Goal: Task Accomplishment & Management: Use online tool/utility

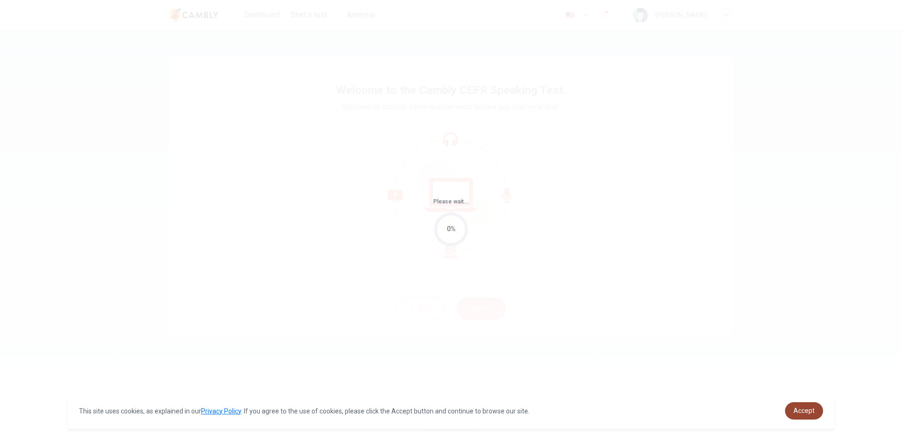
click at [813, 417] on link "Accept" at bounding box center [804, 410] width 38 height 17
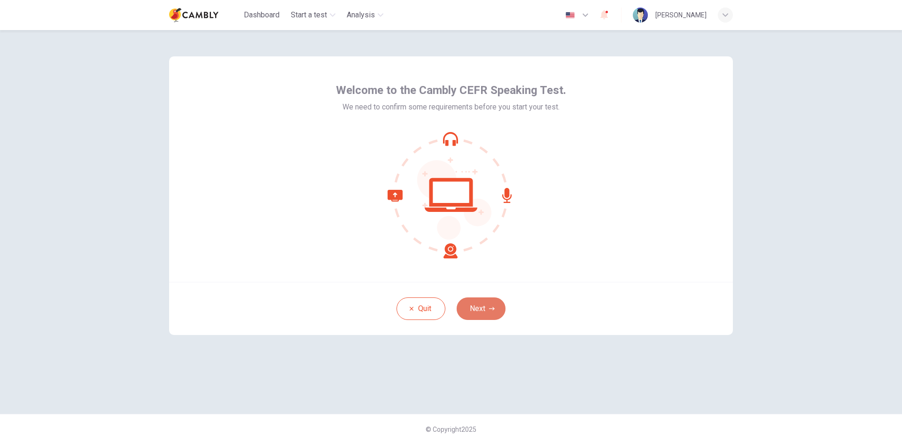
click at [495, 304] on button "Next" at bounding box center [481, 308] width 49 height 23
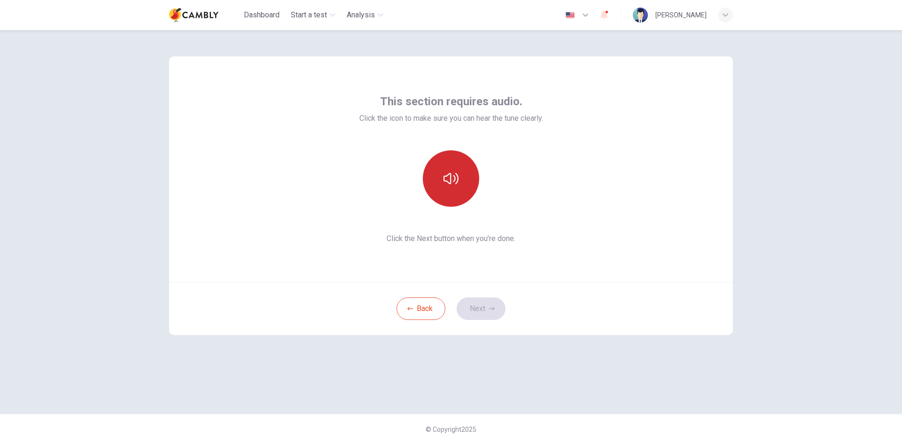
click at [447, 181] on icon "button" at bounding box center [451, 178] width 15 height 11
click at [455, 182] on icon "button" at bounding box center [451, 178] width 15 height 15
click at [498, 310] on button "Next" at bounding box center [481, 308] width 49 height 23
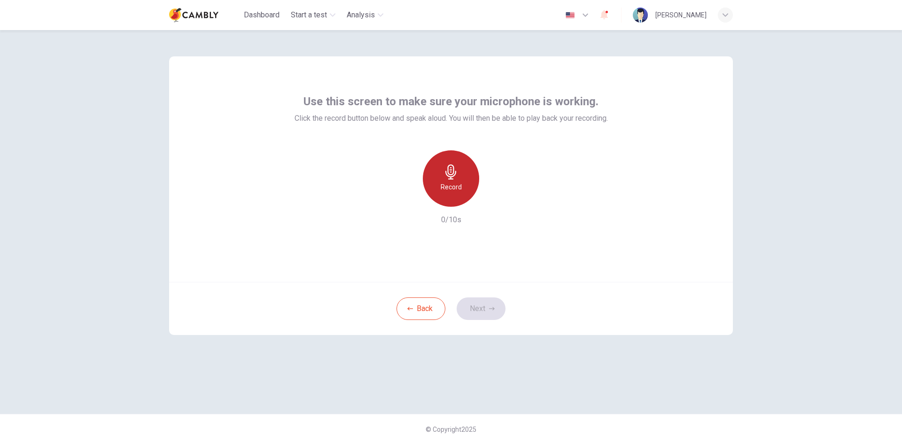
click at [453, 177] on icon "button" at bounding box center [451, 171] width 15 height 15
click at [490, 200] on icon "button" at bounding box center [494, 199] width 9 height 9
click at [493, 200] on icon "button" at bounding box center [494, 199] width 7 height 7
click at [483, 306] on button "Next" at bounding box center [481, 308] width 49 height 23
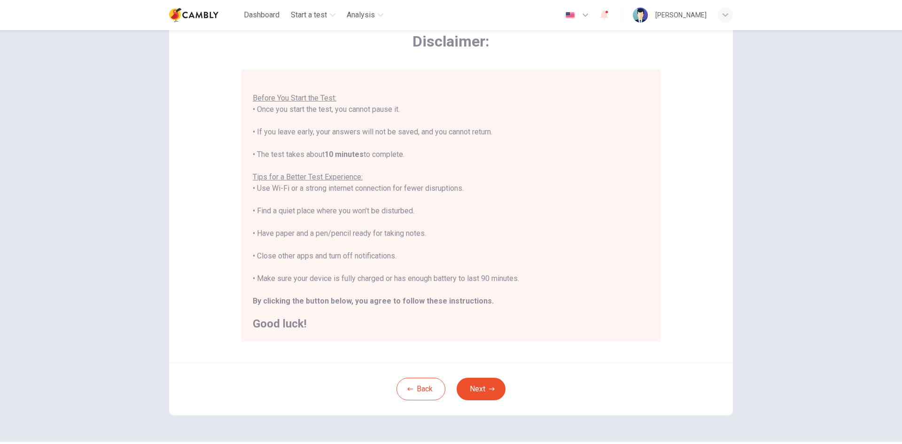
scroll to position [78, 0]
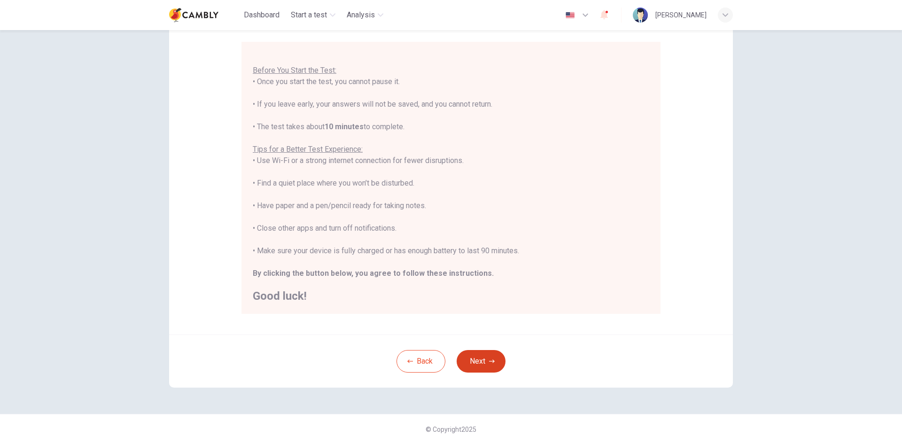
click at [489, 359] on icon "button" at bounding box center [492, 362] width 6 height 6
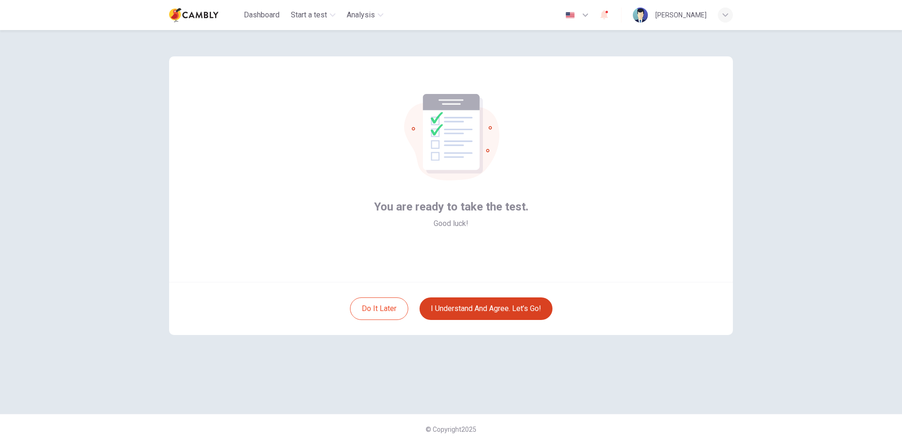
click at [509, 312] on button "I understand and agree. Let’s go!" at bounding box center [486, 308] width 133 height 23
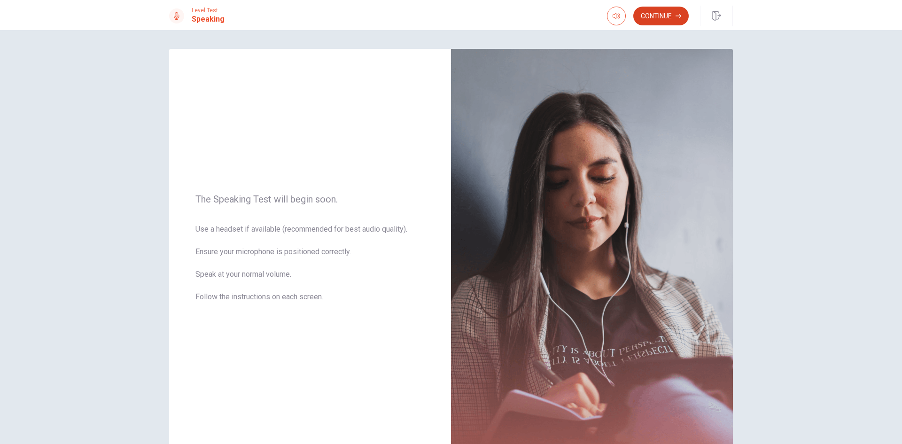
click at [678, 15] on icon "button" at bounding box center [679, 16] width 6 height 6
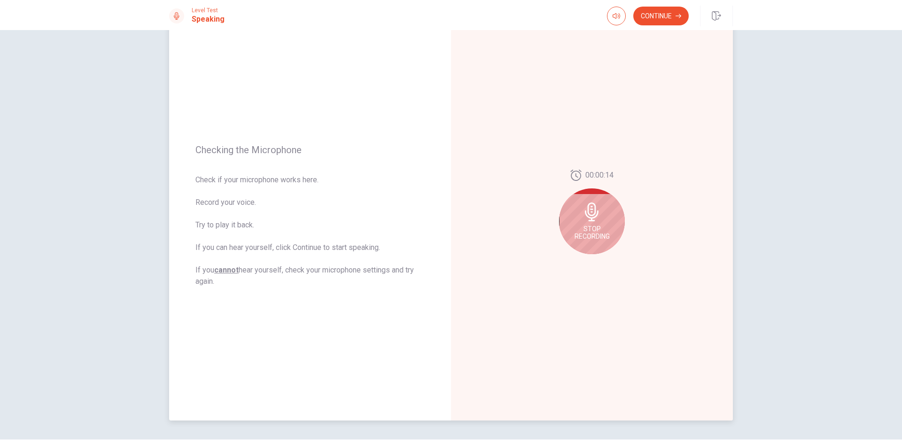
scroll to position [47, 0]
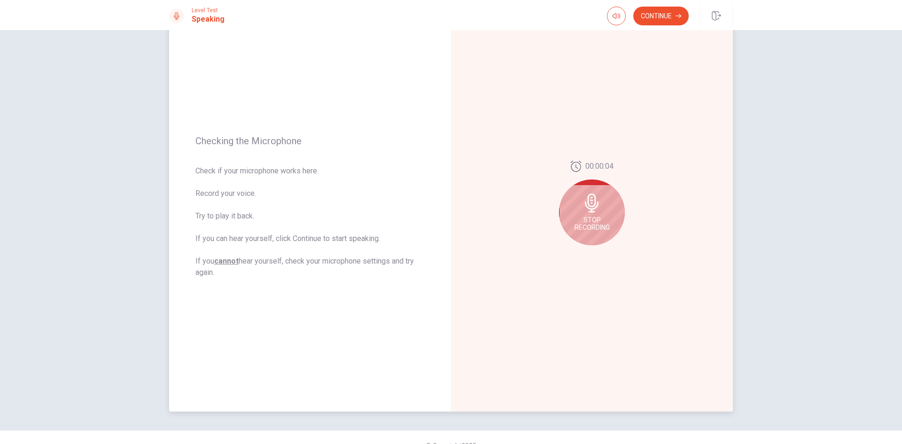
click at [594, 210] on icon at bounding box center [592, 203] width 19 height 19
click at [592, 252] on div at bounding box center [592, 252] width 34 height 13
click at [596, 252] on button "Play Audio" at bounding box center [602, 252] width 13 height 13
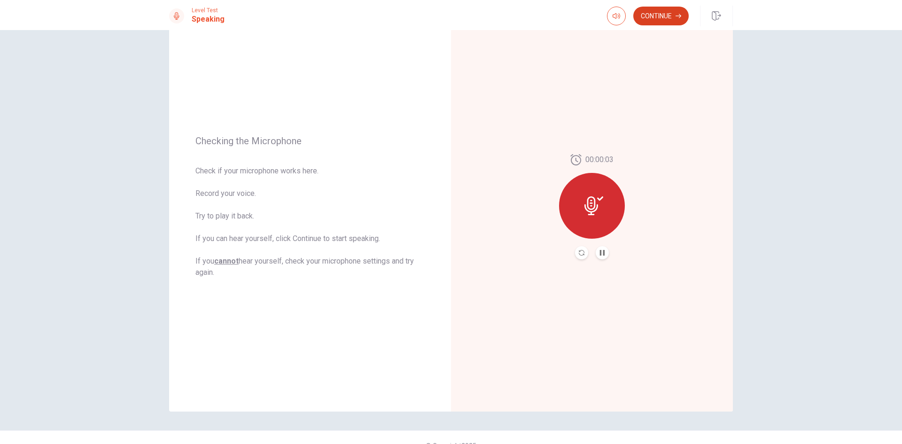
click at [669, 19] on button "Continue" at bounding box center [660, 16] width 55 height 19
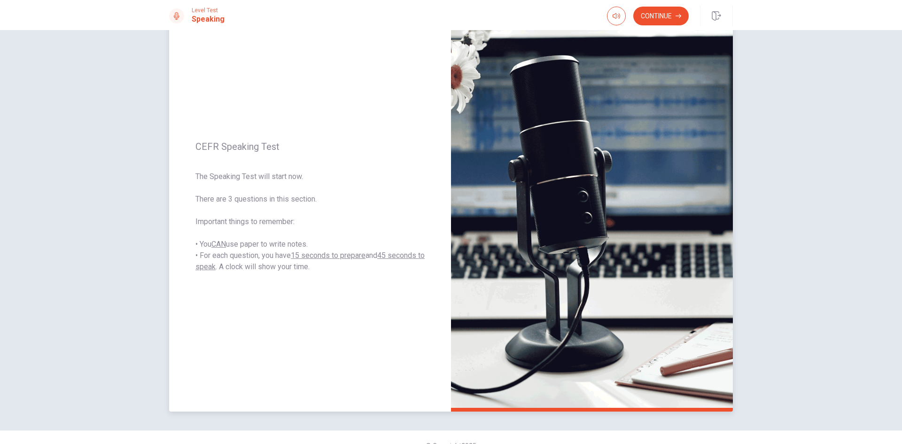
click at [423, 273] on div "CEFR Speaking Test The Speaking Test will start now. There are 3 questions in t…" at bounding box center [310, 207] width 282 height 410
click at [393, 292] on div "CEFR Speaking Test The Speaking Test will start now. There are 3 questions in t…" at bounding box center [310, 207] width 282 height 410
click at [400, 295] on div "CEFR Speaking Test The Speaking Test will start now. There are 3 questions in t…" at bounding box center [310, 207] width 282 height 410
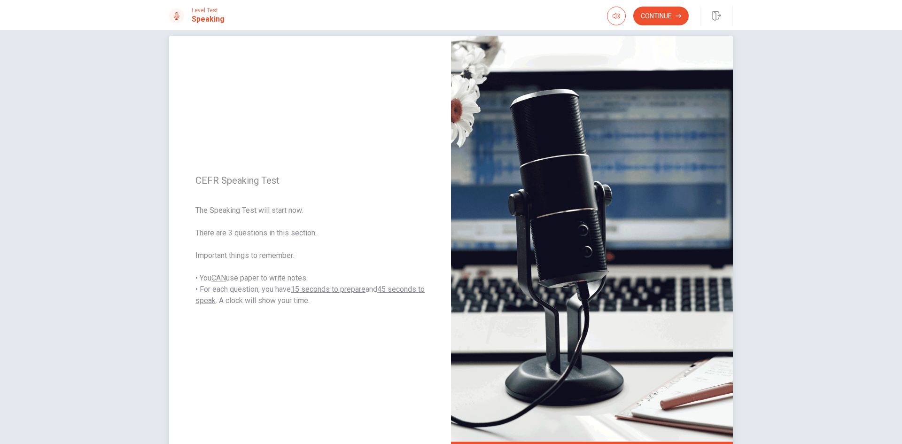
scroll to position [0, 0]
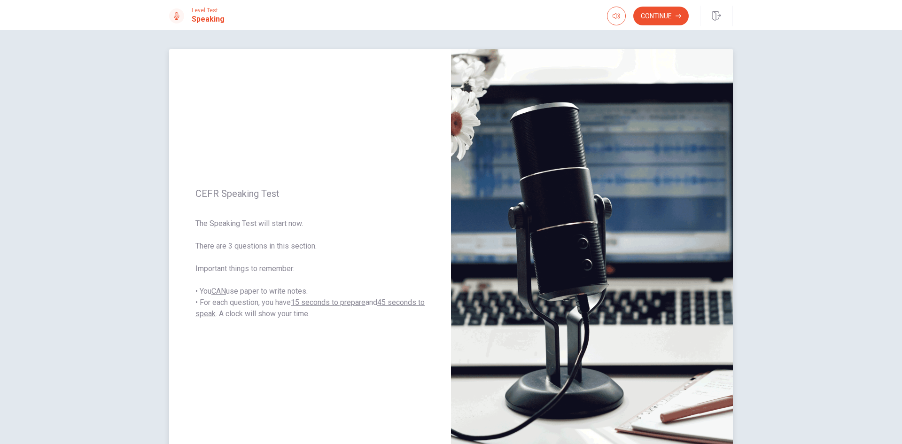
click at [584, 217] on img at bounding box center [592, 254] width 282 height 410
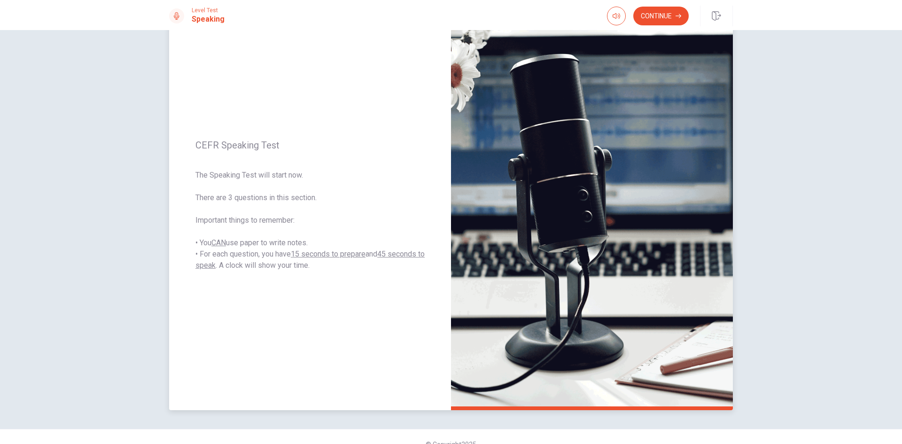
scroll to position [16, 0]
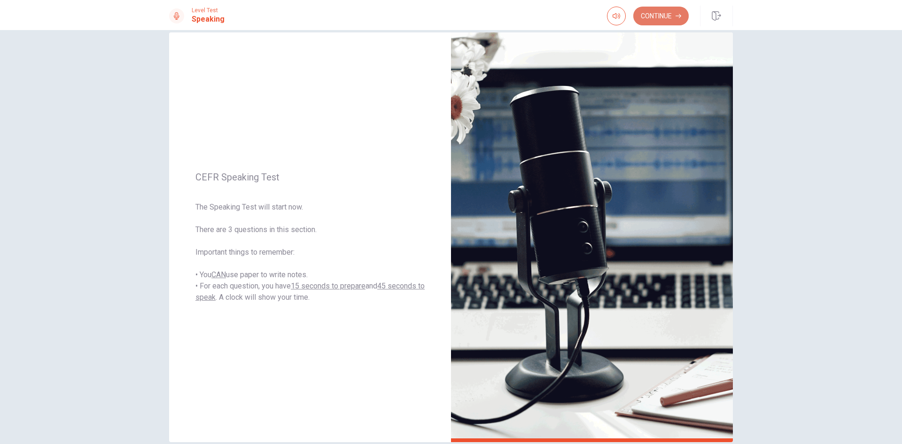
click at [658, 23] on button "Continue" at bounding box center [660, 16] width 55 height 19
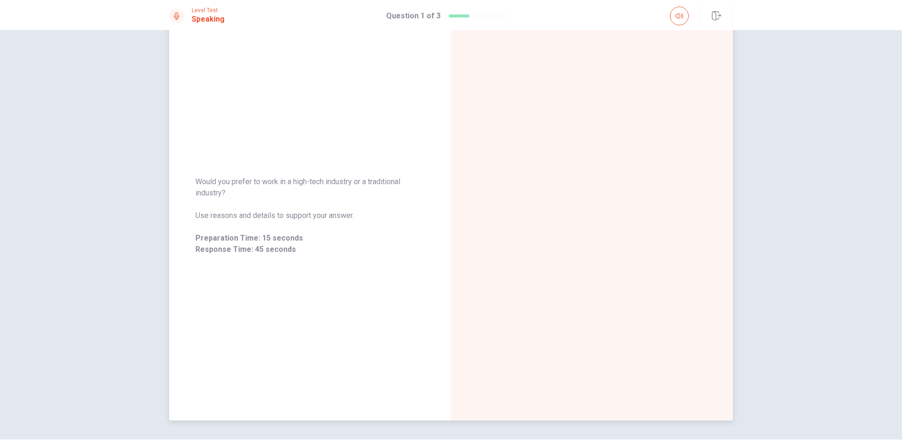
scroll to position [63, 0]
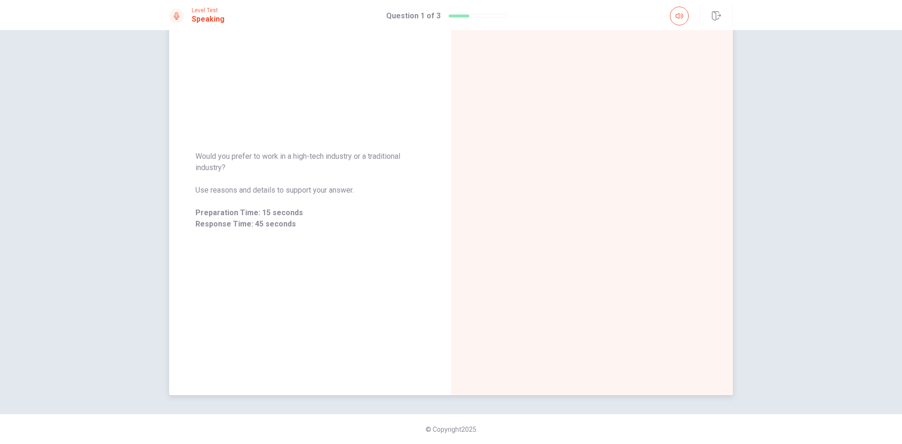
click at [371, 279] on div "Would you prefer to work in a high-tech industry or a traditional industry? Use…" at bounding box center [310, 190] width 282 height 410
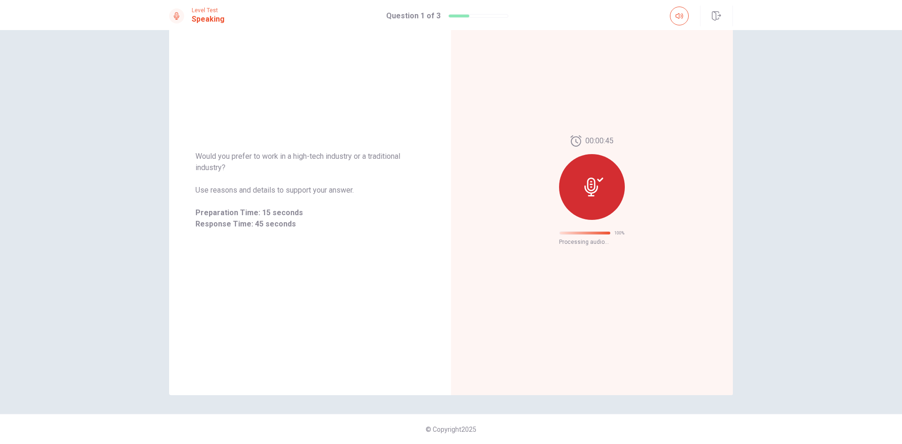
scroll to position [0, 0]
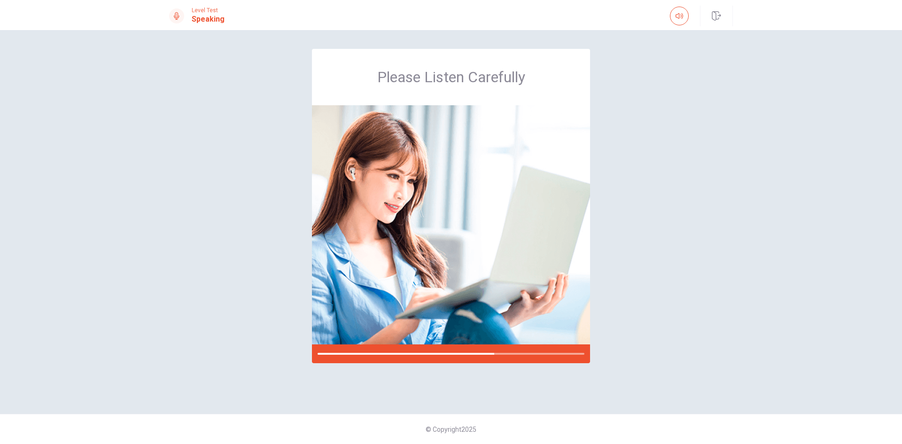
click at [629, 142] on div "Please Listen Carefully" at bounding box center [451, 222] width 594 height 346
click at [611, 68] on div "Please Listen Carefully" at bounding box center [451, 222] width 594 height 346
click at [555, 71] on div "Please Listen Carefully" at bounding box center [451, 77] width 278 height 56
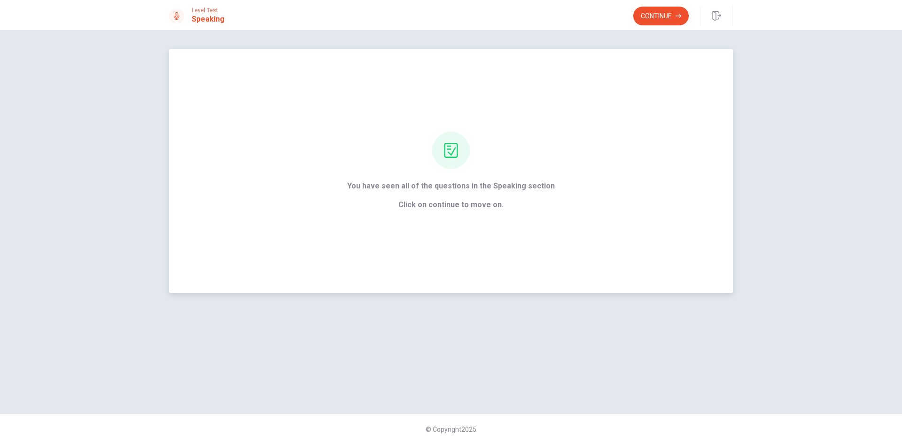
click at [466, 183] on span "You have seen all of the questions in the Speaking section" at bounding box center [451, 185] width 208 height 11
click at [645, 17] on button "Continue" at bounding box center [660, 16] width 55 height 19
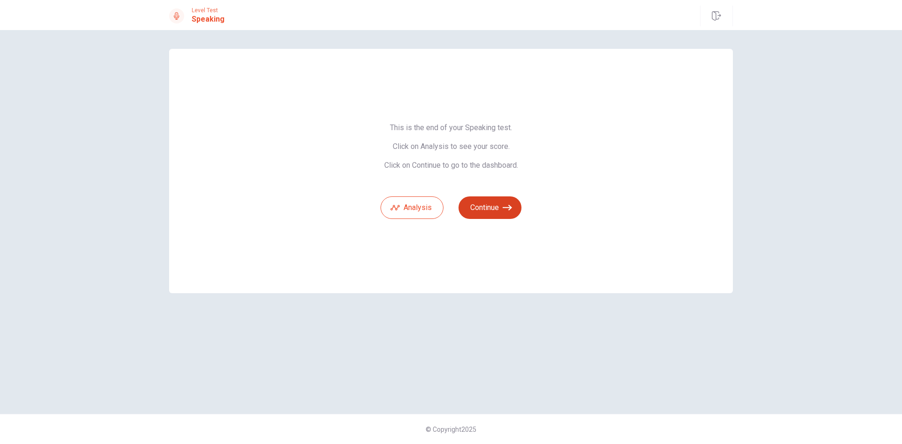
click at [486, 211] on button "Continue" at bounding box center [490, 207] width 63 height 23
